Goal: Task Accomplishment & Management: Use online tool/utility

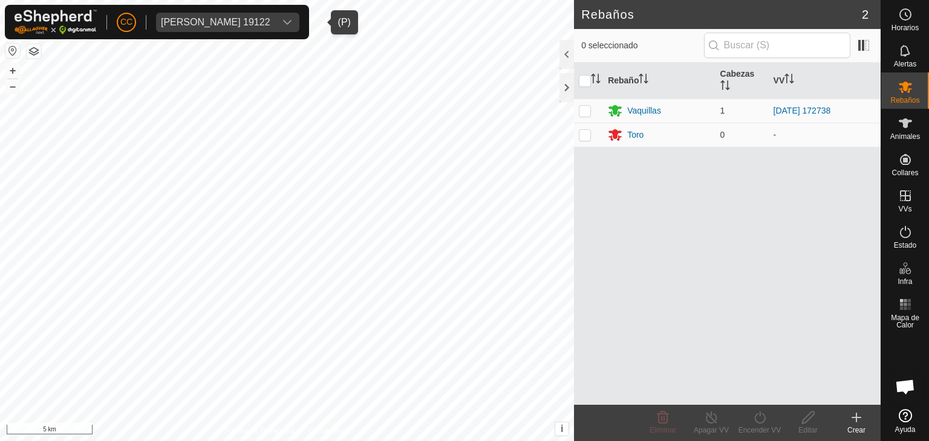
click at [215, 19] on div "[PERSON_NAME] 19122" at bounding box center [215, 23] width 109 height 10
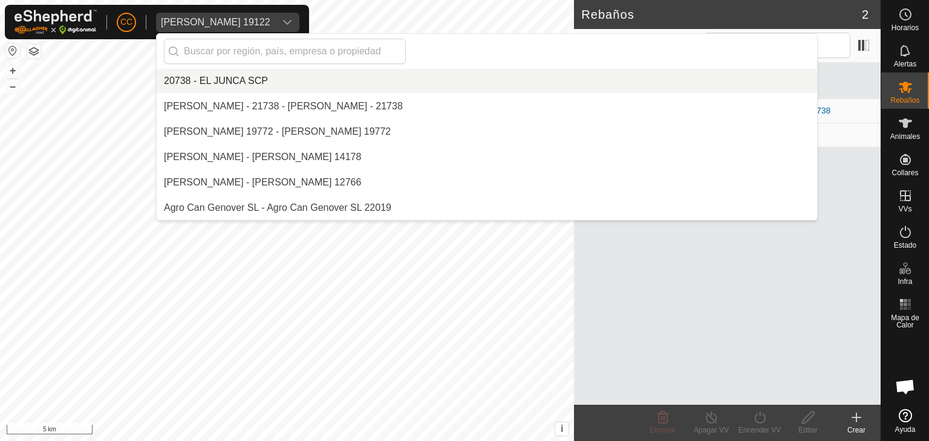
scroll to position [2641, 0]
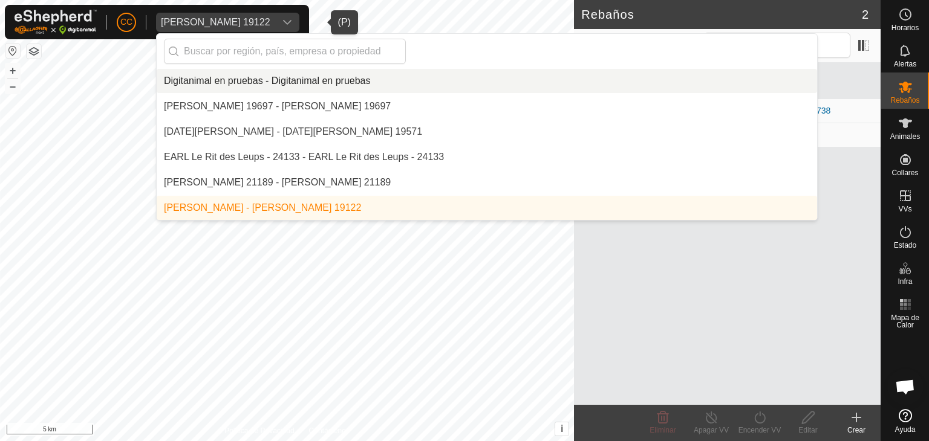
click at [254, 86] on li "Digitanimal en pruebas - Digitanimal en pruebas" at bounding box center [487, 81] width 660 height 24
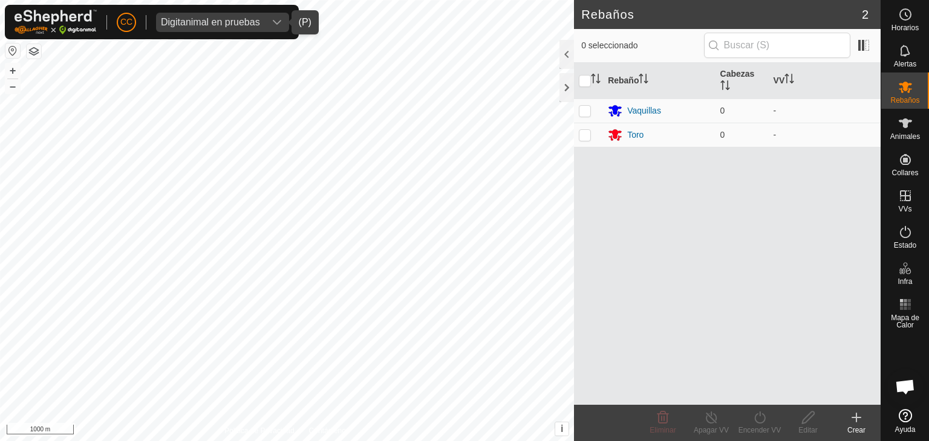
click at [245, 20] on div "Digitanimal en pruebas" at bounding box center [210, 23] width 99 height 10
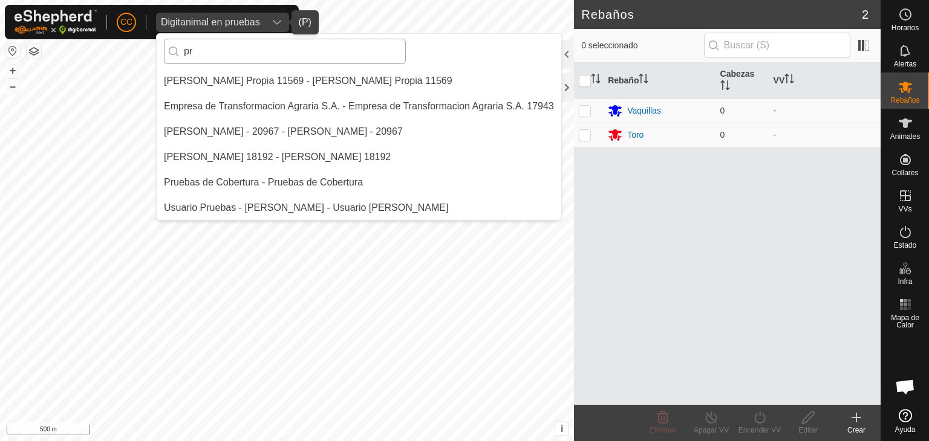
scroll to position [0, 0]
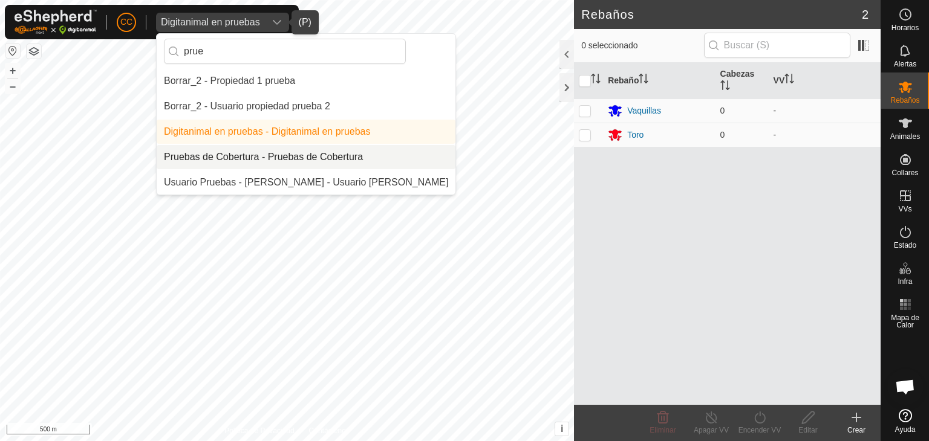
type input "prue"
click at [287, 151] on li "Pruebas de Cobertura - Pruebas de Cobertura" at bounding box center [306, 157] width 299 height 24
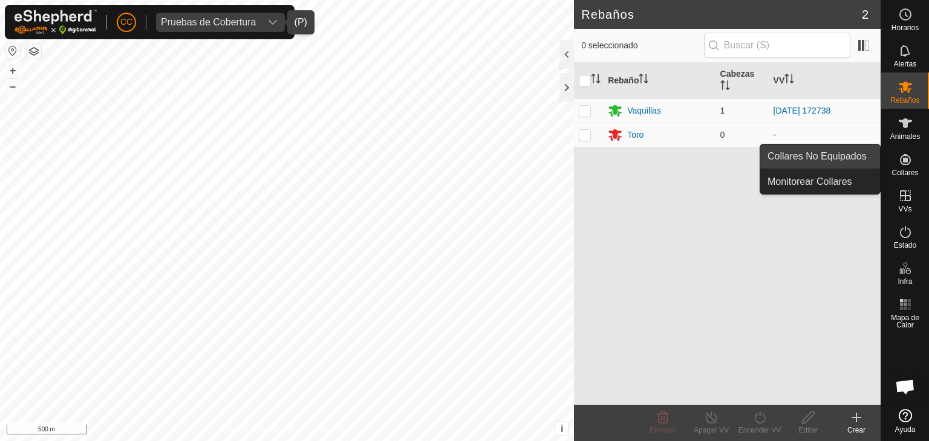
click at [860, 153] on link "Collares No Equipados" at bounding box center [820, 156] width 120 height 24
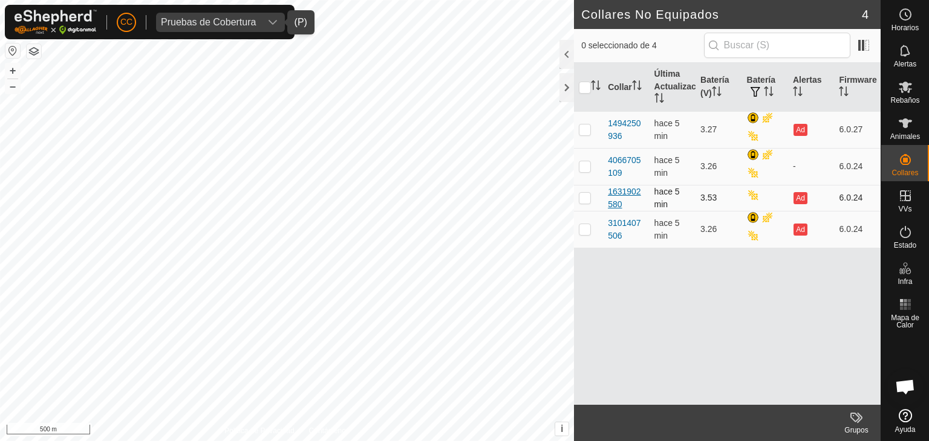
click at [635, 201] on div "1631902580" at bounding box center [626, 198] width 36 height 25
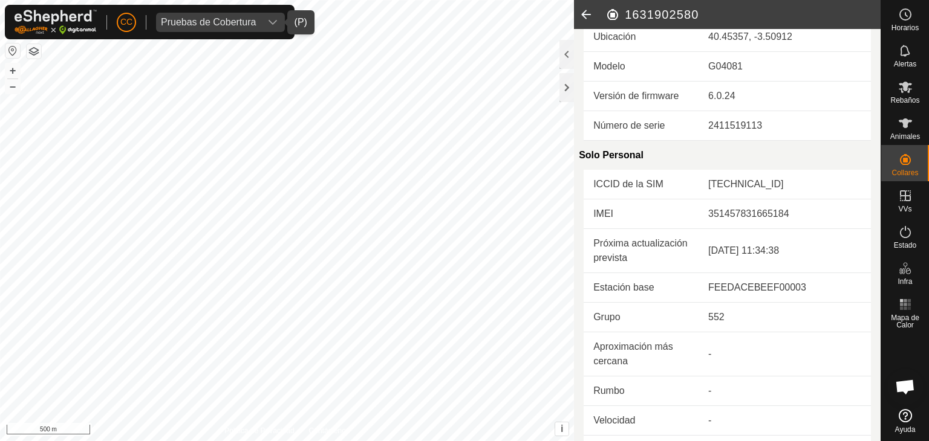
scroll to position [193, 0]
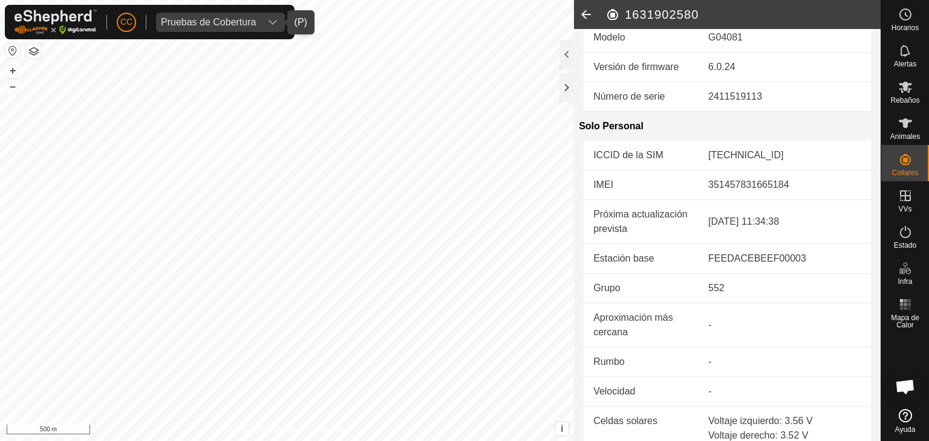
click at [586, 16] on icon at bounding box center [586, 14] width 24 height 29
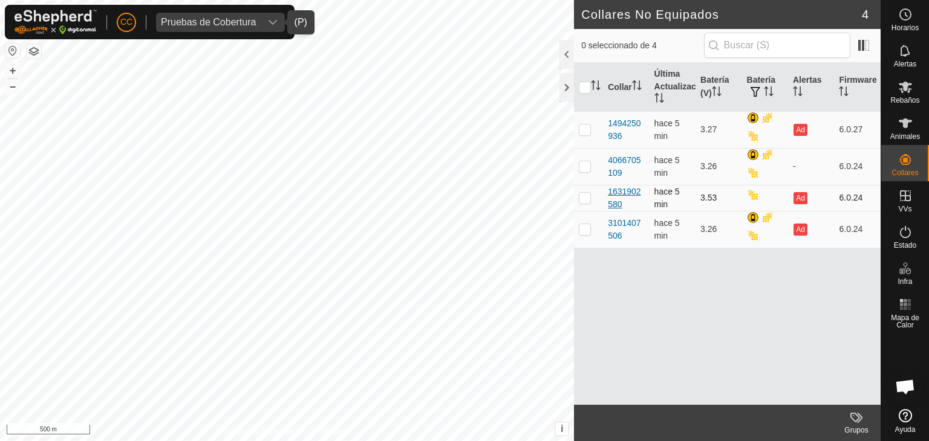
drag, startPoint x: 627, startPoint y: 200, endPoint x: 609, endPoint y: 191, distance: 20.0
click at [609, 191] on div "1631902580" at bounding box center [626, 198] width 36 height 25
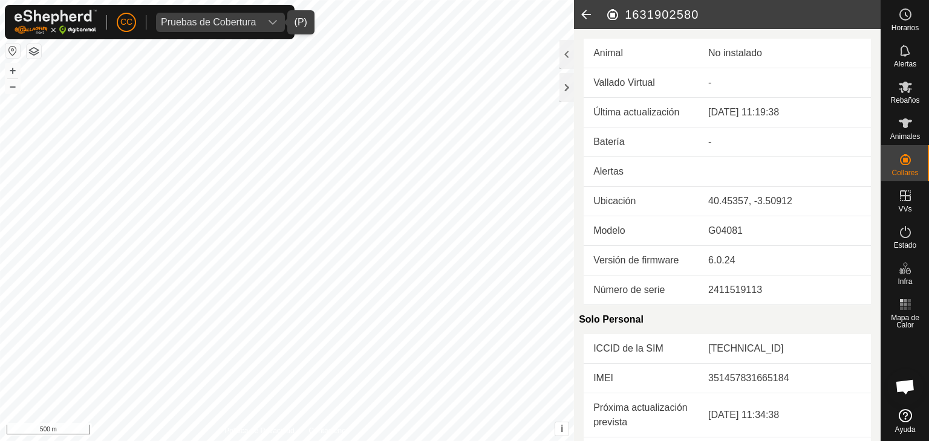
click at [665, 14] on h2 "1631902580" at bounding box center [742, 14] width 275 height 15
copy h2 "1631902580"
